Goal: Information Seeking & Learning: Learn about a topic

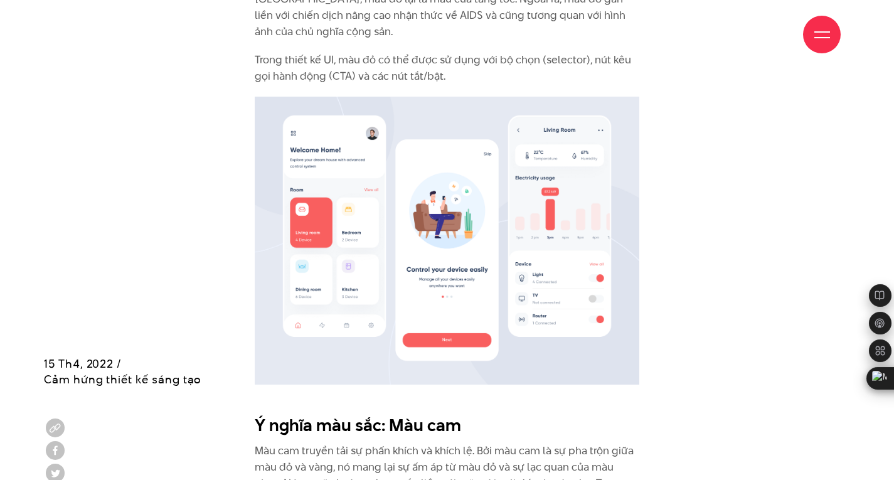
scroll to position [1757, 0]
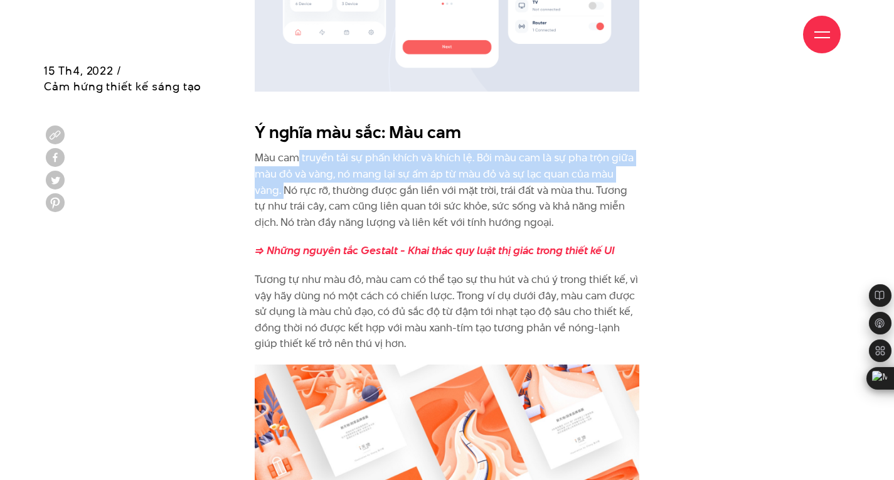
drag, startPoint x: 301, startPoint y: 137, endPoint x: 282, endPoint y: 173, distance: 40.1
click at [282, 173] on p "Màu cam truyền tải sự phấn khích và khích lệ. Bởi màu cam là sự pha trộn giữa m…" at bounding box center [447, 190] width 385 height 80
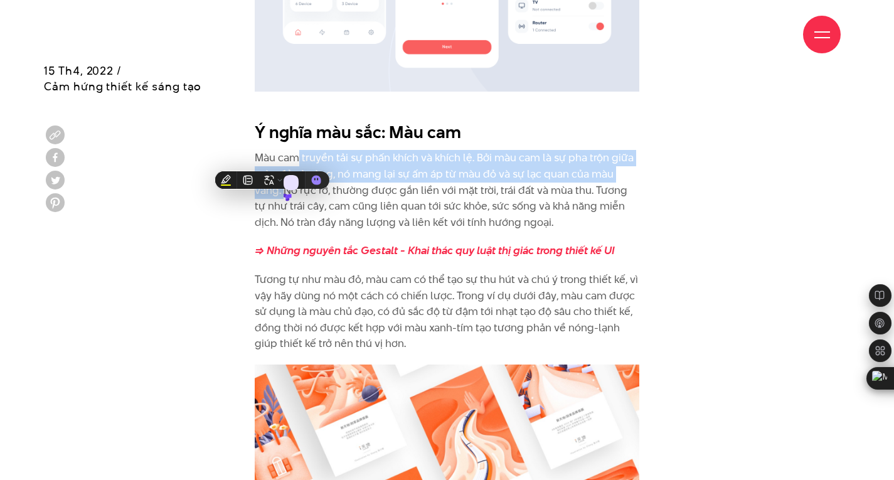
drag, startPoint x: 272, startPoint y: 161, endPoint x: 722, endPoint y: 129, distance: 451.0
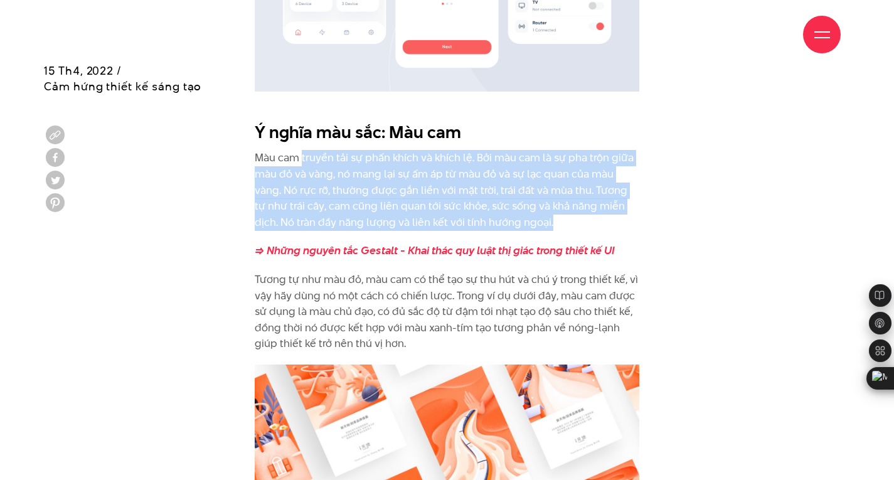
drag, startPoint x: 301, startPoint y: 136, endPoint x: 574, endPoint y: 202, distance: 280.8
click at [574, 202] on p "Màu cam truyền tải sự phấn khích và khích lệ. Bởi màu cam là sự pha trộn giữa m…" at bounding box center [447, 190] width 385 height 80
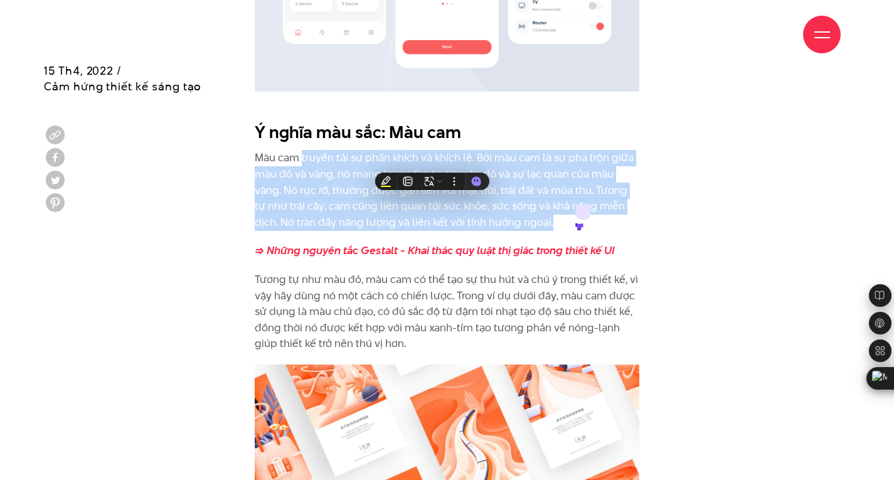
copy p "truyền tải sự phấn khích và khích lệ. Bởi màu cam là sự pha trộn giữa màu đỏ và…"
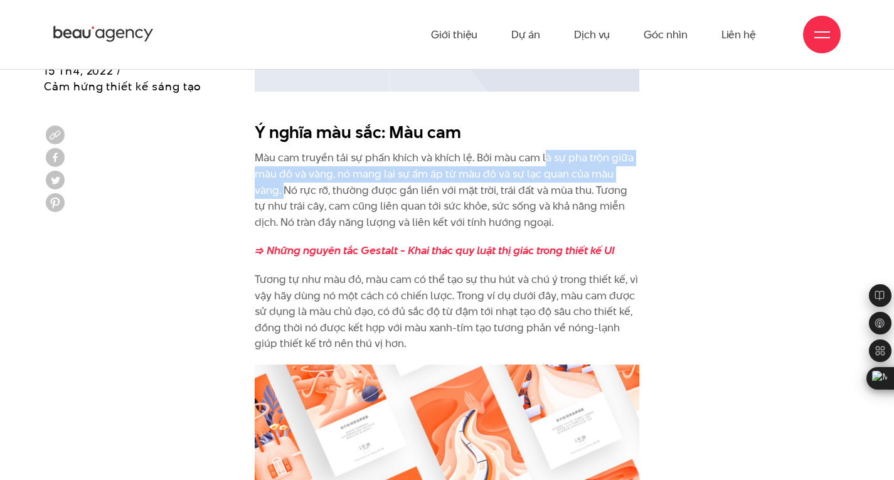
drag, startPoint x: 543, startPoint y: 131, endPoint x: 283, endPoint y: 166, distance: 262.7
click at [283, 166] on p "Màu cam truyền tải sự phấn khích và khích lệ. Bởi màu cam là sự pha trộn giữa m…" at bounding box center [447, 190] width 385 height 80
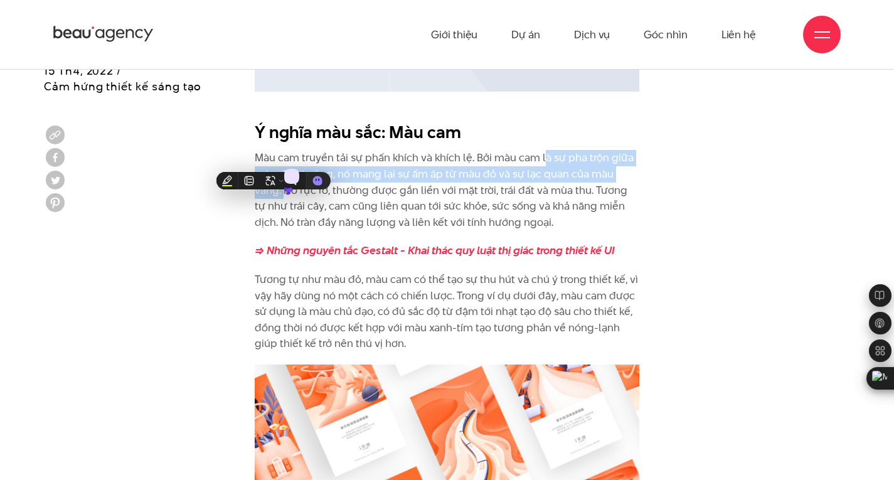
copy p "à sự pha trộn giữa màu đỏ và vàng, nó mang lại sự ấm áp từ màu đỏ và sự lạc qua…"
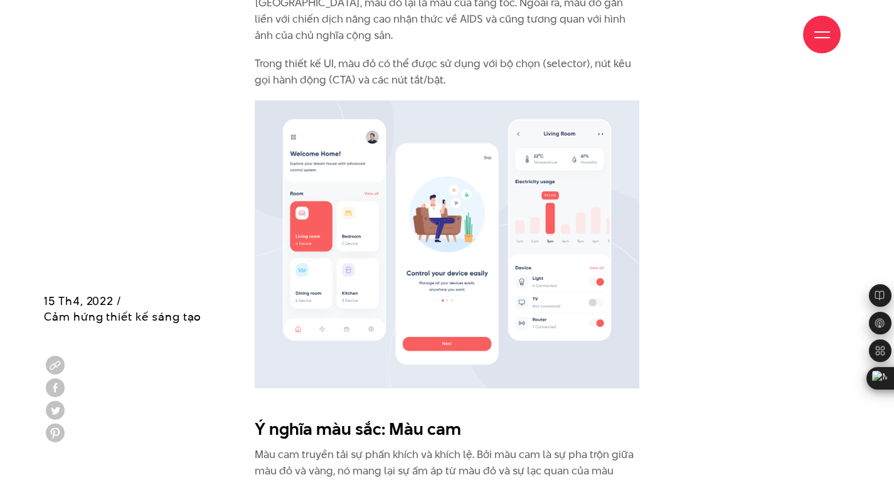
scroll to position [1757, 0]
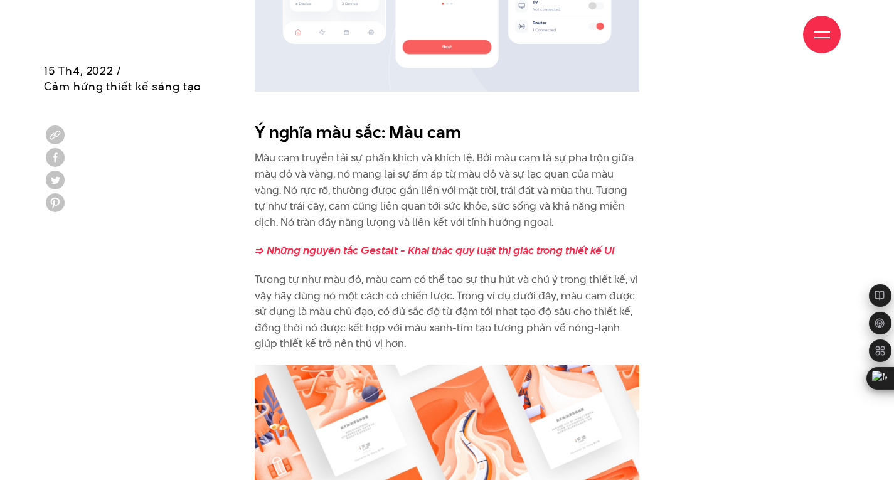
click at [582, 293] on p "Tương tự như màu đỏ, màu cam có thể tạo sự thu hút và chú ý trong thiết kế, vì …" at bounding box center [447, 312] width 385 height 80
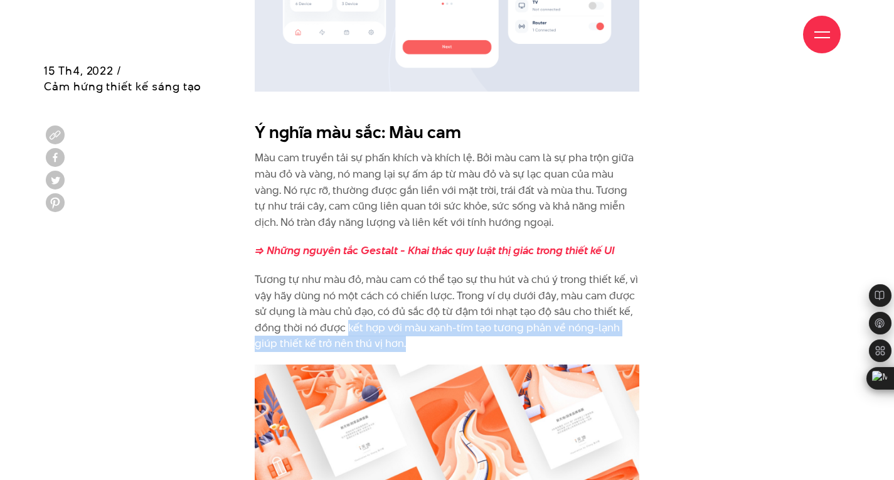
drag, startPoint x: 346, startPoint y: 302, endPoint x: 405, endPoint y: 326, distance: 63.6
click at [405, 326] on p "Tương tự như màu đỏ, màu cam có thể tạo sự thu hút và chú ý trong thiết kế, vì …" at bounding box center [447, 312] width 385 height 80
copy p "kết hợp với màu xanh-tím tạo tương phản về nóng-lạnh giúp thiết kế trở nên thú …"
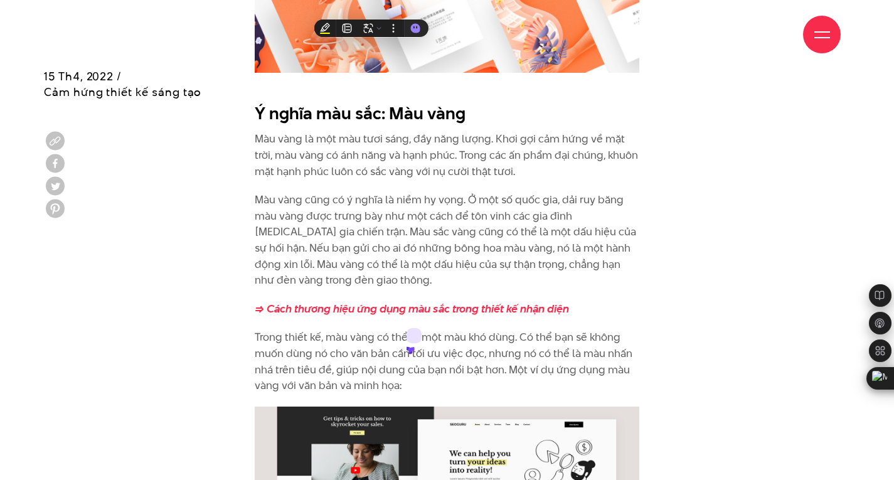
scroll to position [2342, 0]
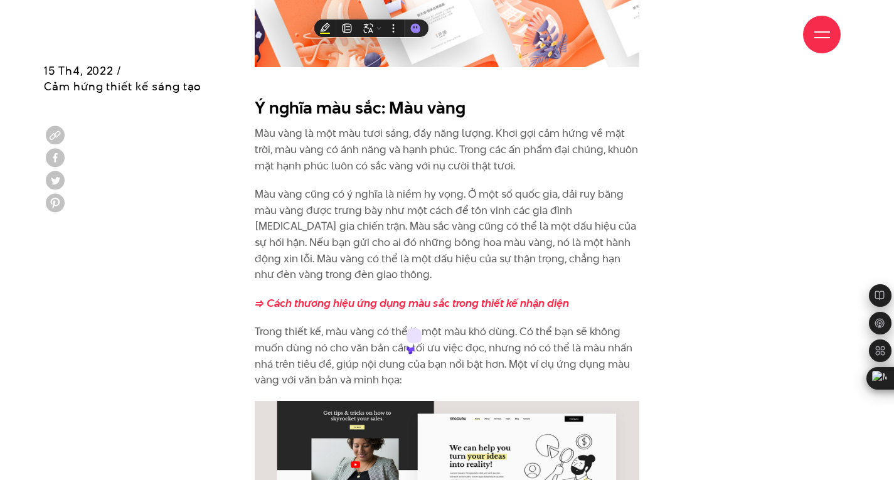
click at [301, 186] on p "Màu vàng cũng có ý nghĩa là niềm hy vọng. Ở một số quốc gia, dải ruy băng màu v…" at bounding box center [447, 234] width 385 height 97
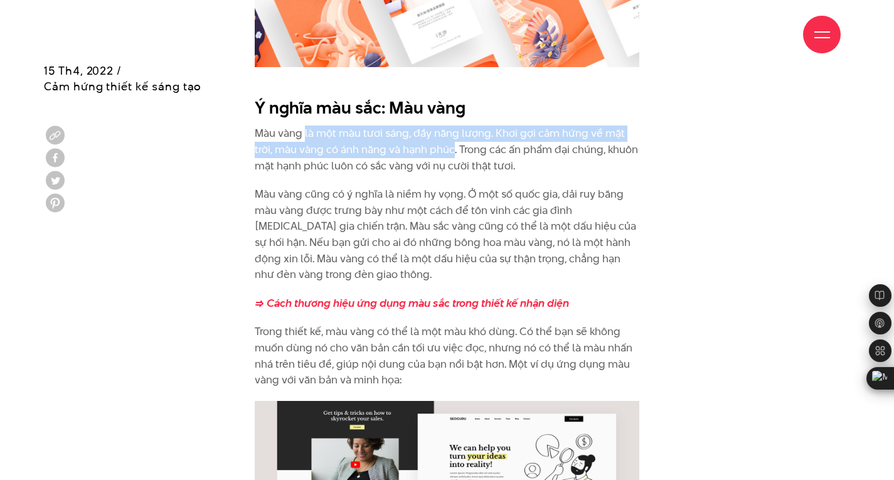
drag, startPoint x: 306, startPoint y: 111, endPoint x: 453, endPoint y: 122, distance: 147.9
click at [453, 125] on p "Màu vàng là một màu tươi sáng, đầy năng lượng. Khơi gợi cảm hứng về mặt trời, m…" at bounding box center [447, 149] width 385 height 48
copy p "là một màu tươi sáng, đầy năng lượng. Khơi gợi cảm hứng về mặt trời, màu vàng c…"
